Goal: Navigation & Orientation: Find specific page/section

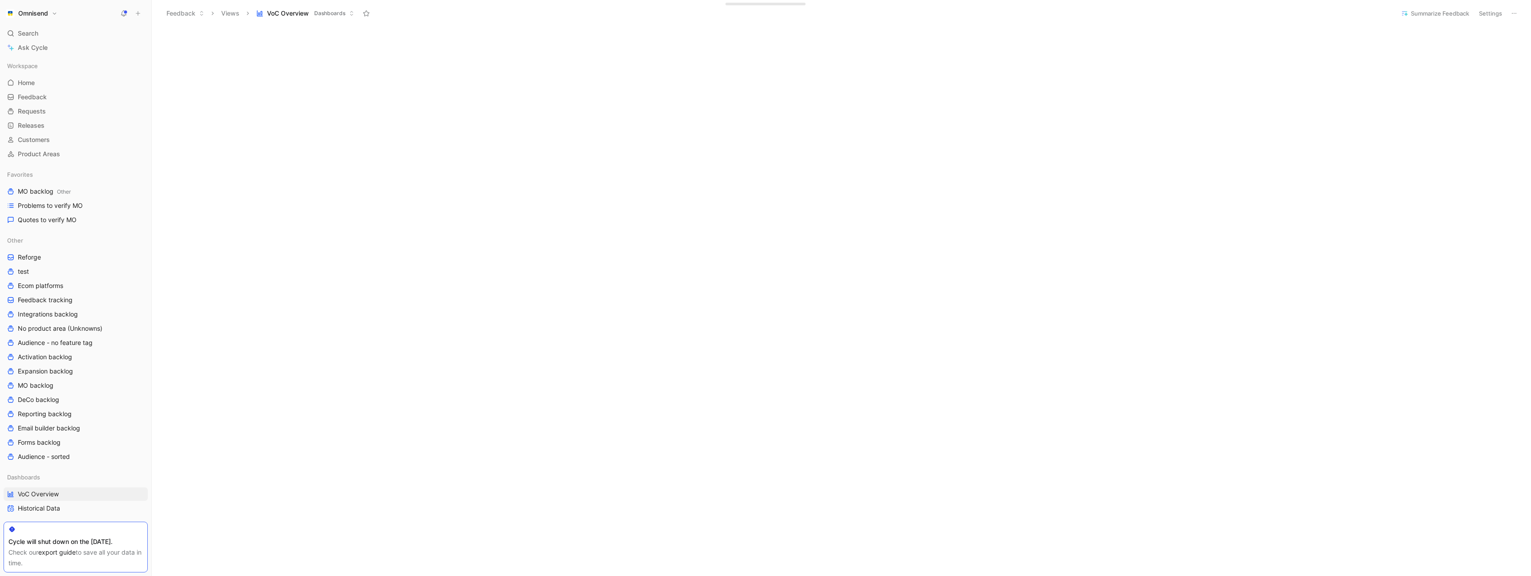
scroll to position [568, 0]
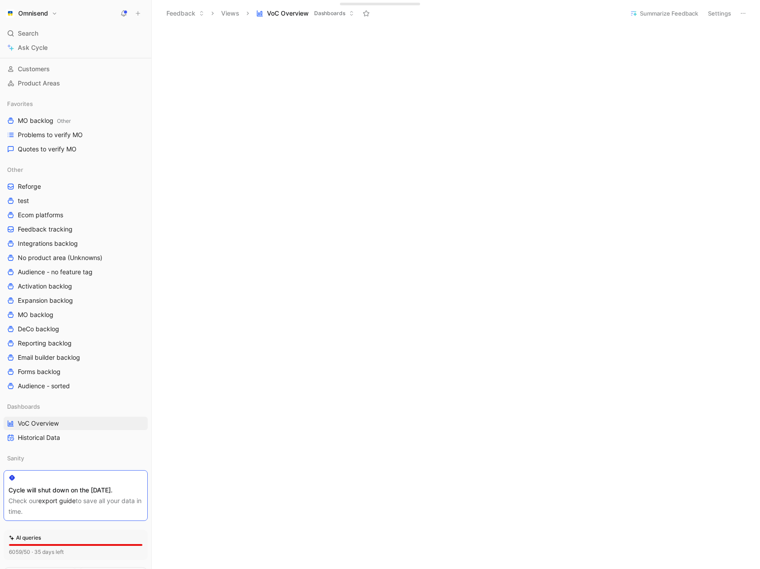
scroll to position [518, 0]
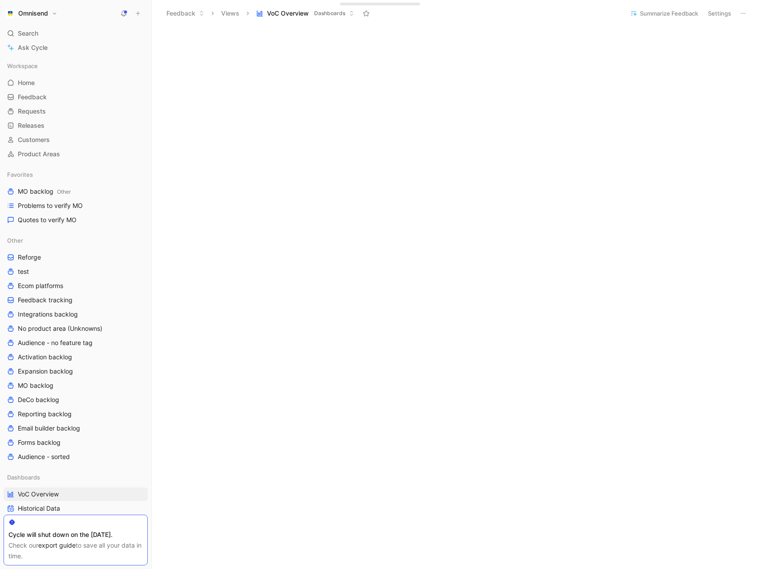
scroll to position [534, 0]
